Goal: Information Seeking & Learning: Learn about a topic

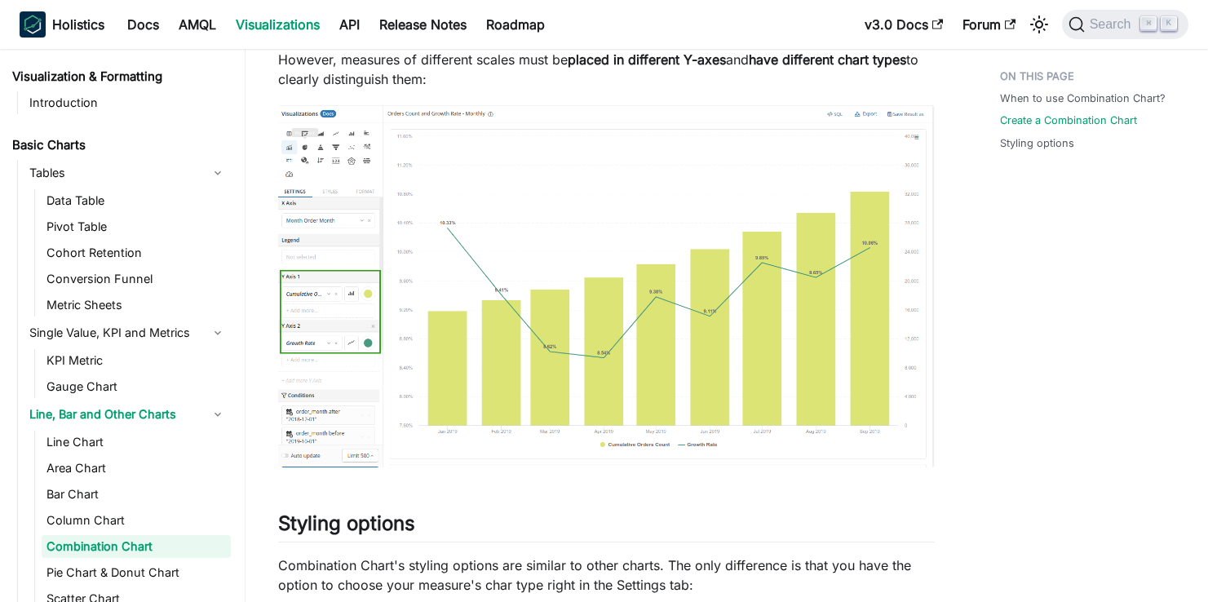
scroll to position [66, 0]
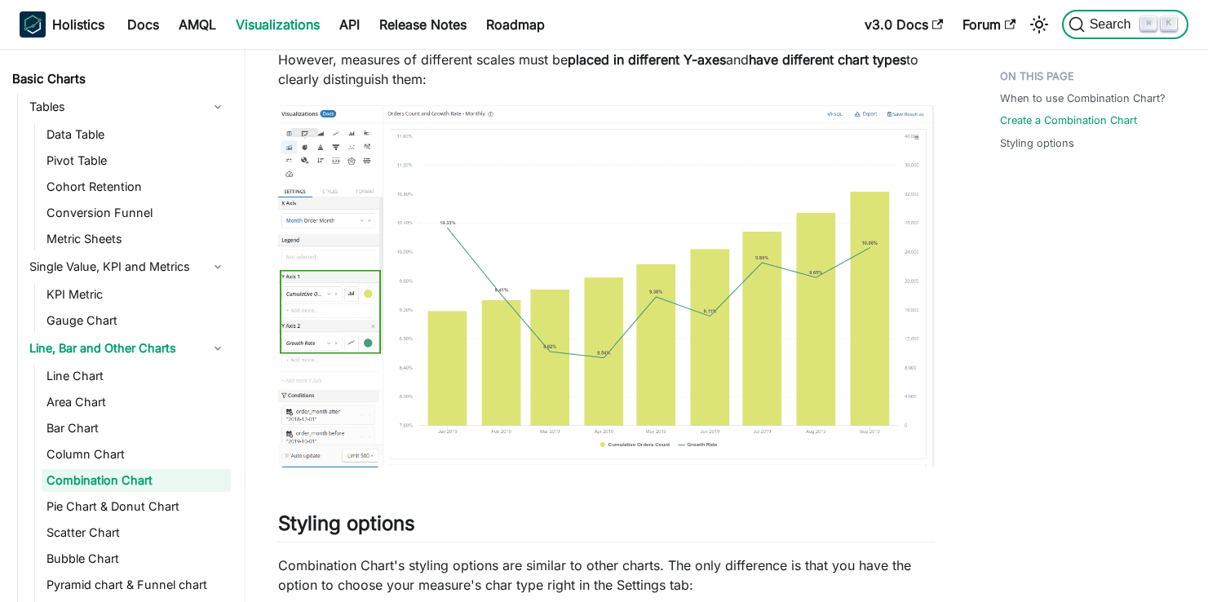
click at [1097, 21] on span "Search" at bounding box center [1113, 24] width 56 height 15
click at [111, 372] on link "Line Chart" at bounding box center [136, 376] width 189 height 23
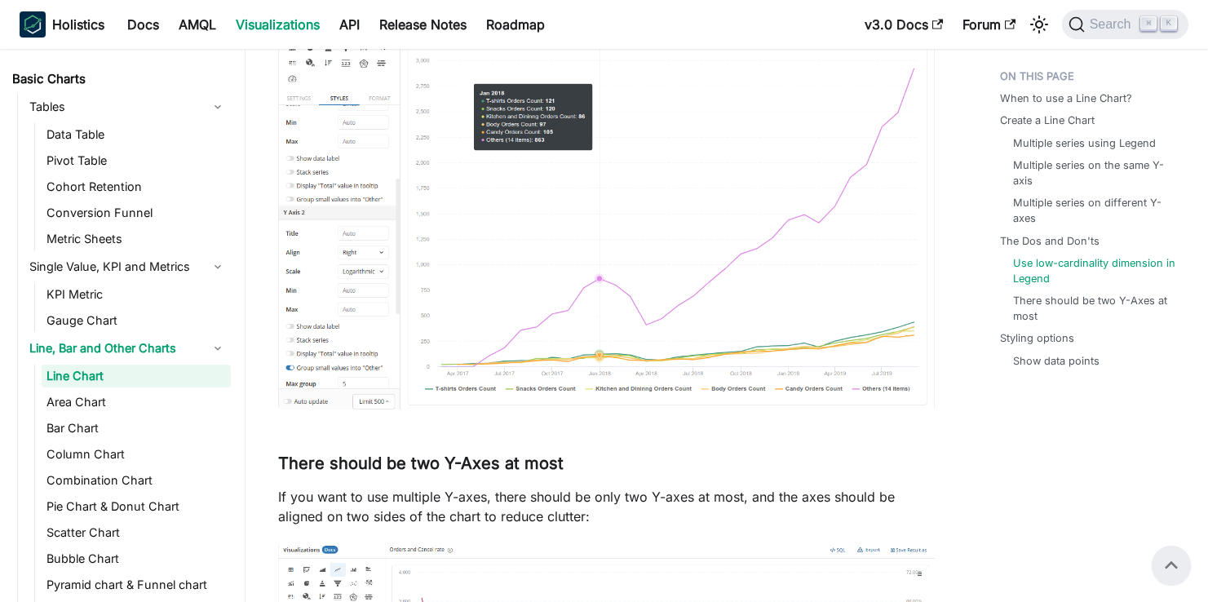
scroll to position [4634, 0]
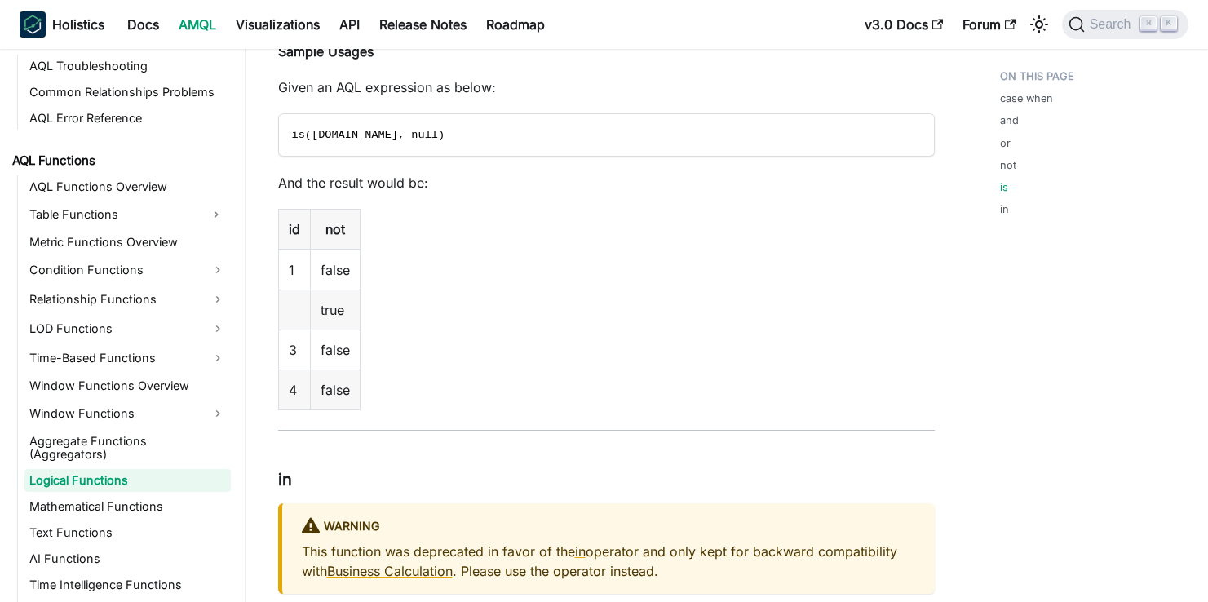
scroll to position [4240, 0]
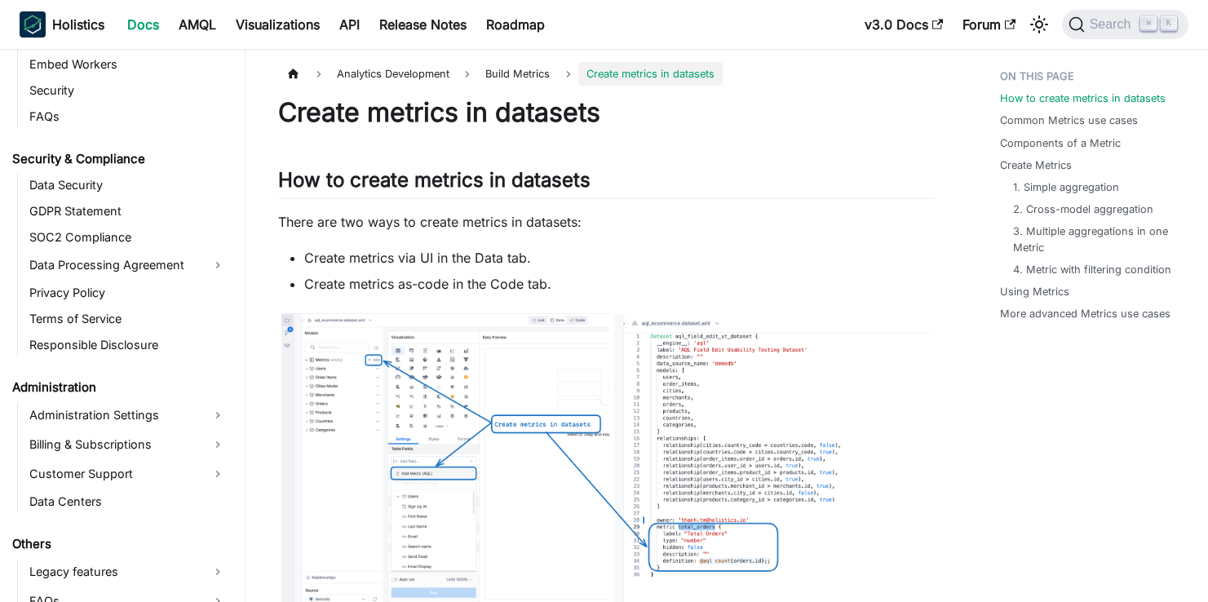
scroll to position [2024, 0]
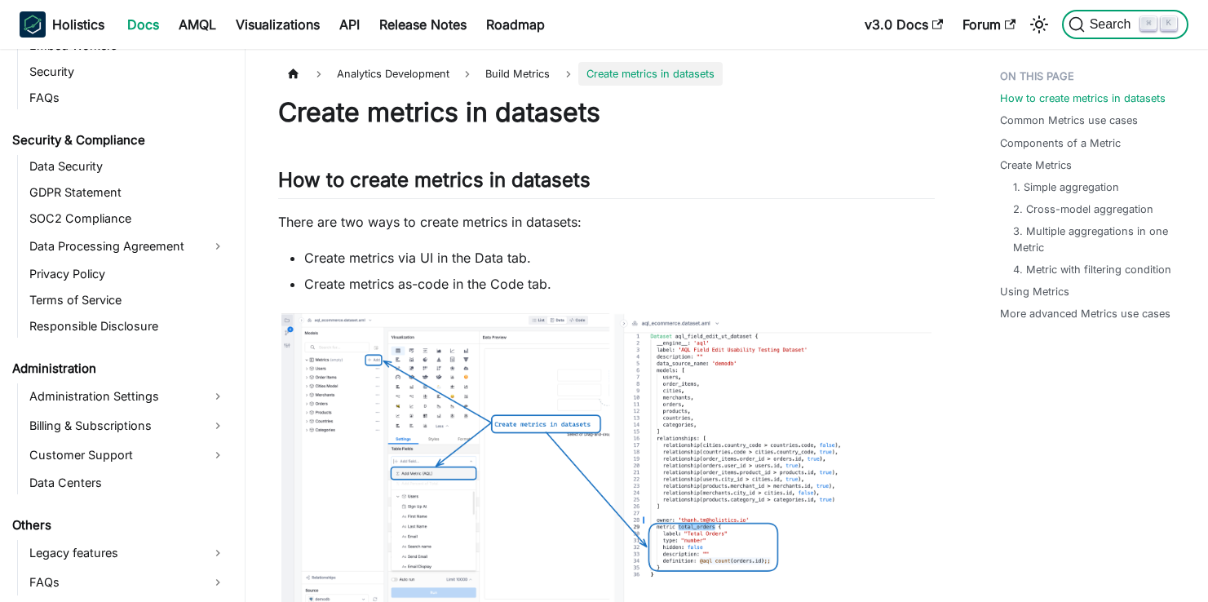
click at [1104, 21] on span "Search" at bounding box center [1113, 24] width 56 height 15
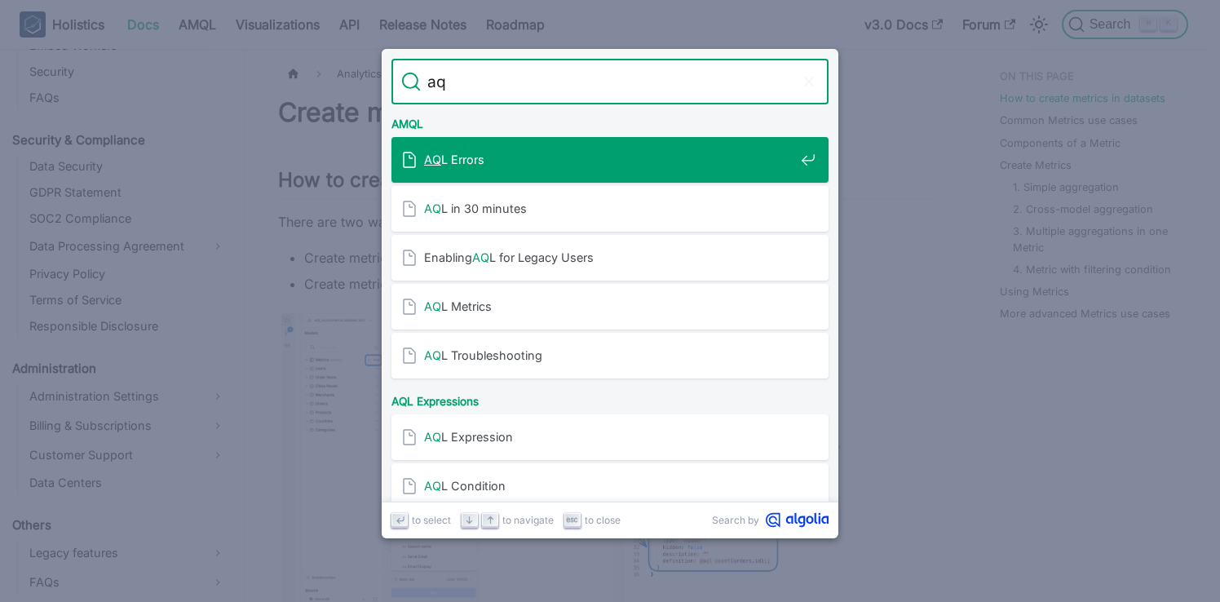
type input "aql"
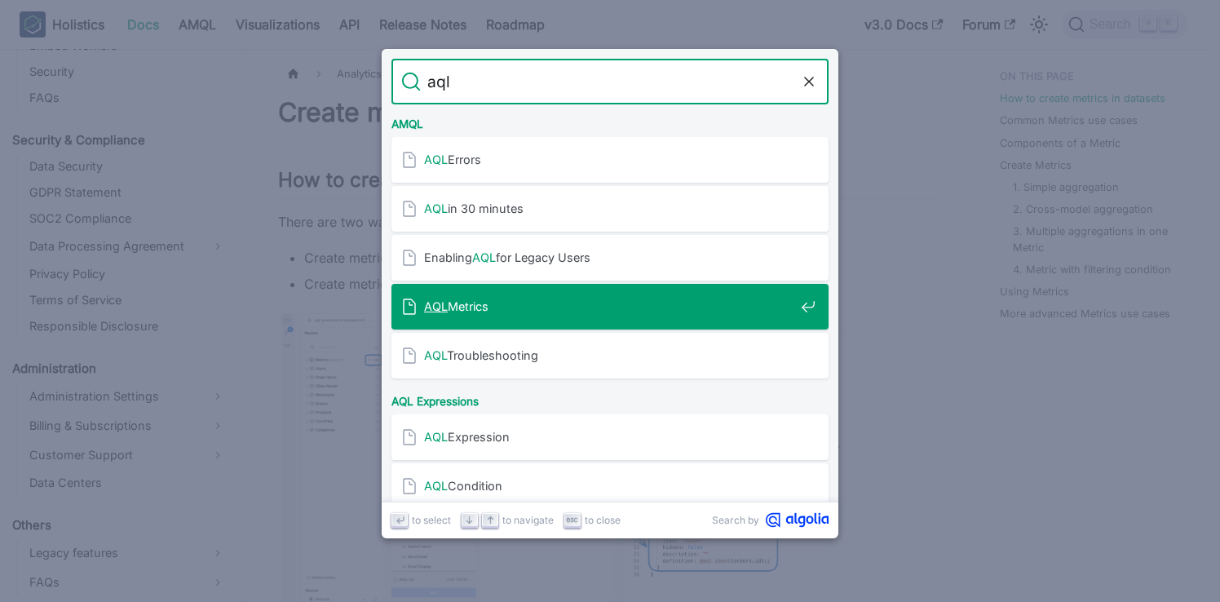
click at [695, 312] on span "AQL Metrics" at bounding box center [609, 306] width 370 height 15
